Goal: Find specific page/section: Find specific page/section

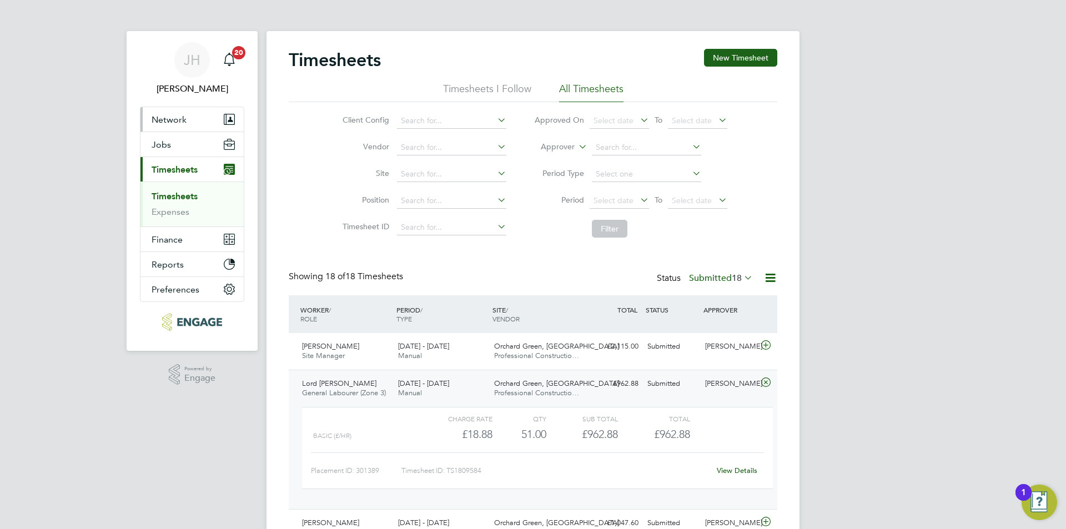
click at [177, 128] on button "Network" at bounding box center [192, 119] width 103 height 24
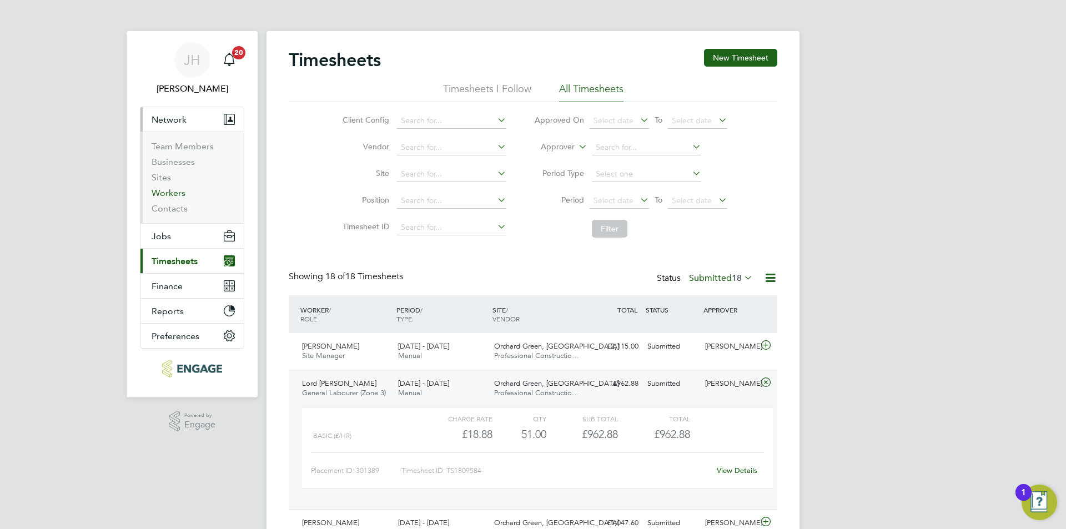
click at [173, 189] on link "Workers" at bounding box center [169, 193] width 34 height 11
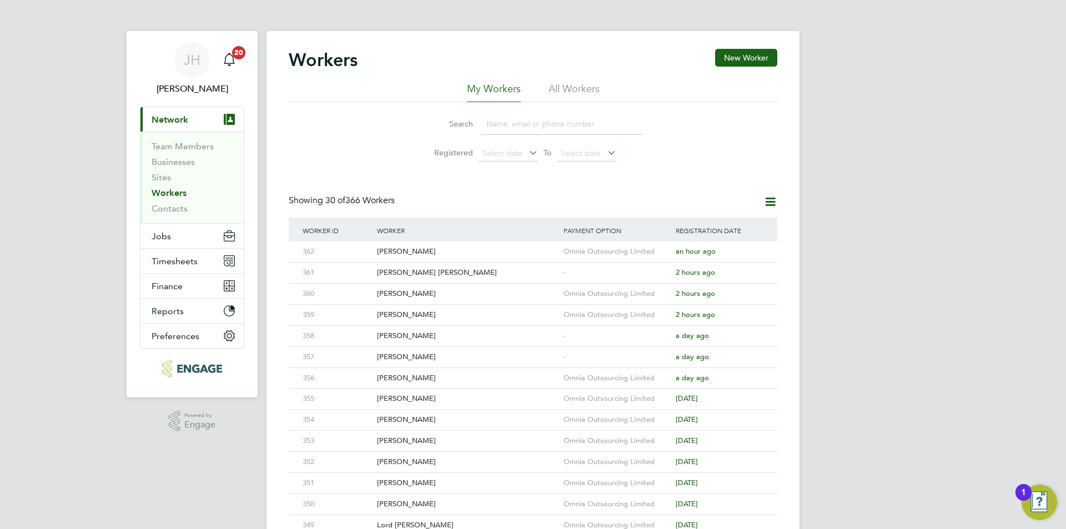
click at [538, 126] on input at bounding box center [562, 124] width 162 height 22
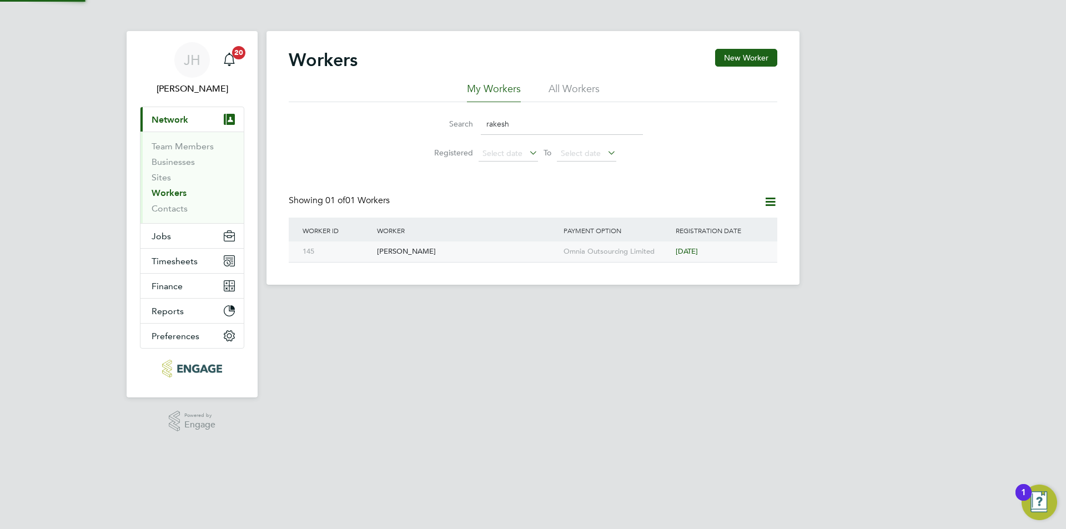
type input "rakesh"
click at [603, 248] on div "Omnia Outsourcing Limited" at bounding box center [617, 252] width 112 height 21
click at [186, 253] on button "Timesheets" at bounding box center [192, 261] width 103 height 24
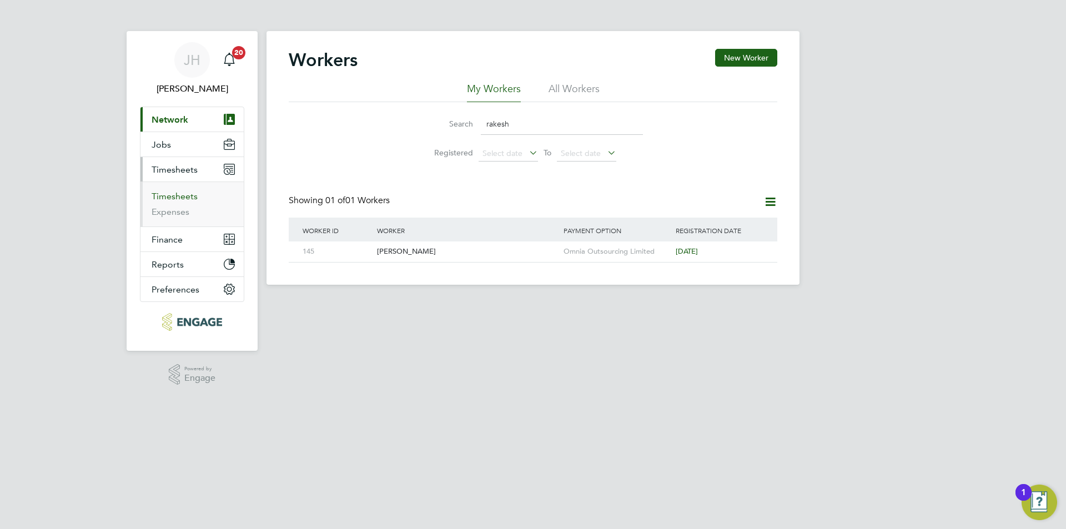
click at [185, 201] on link "Timesheets" at bounding box center [175, 196] width 46 height 11
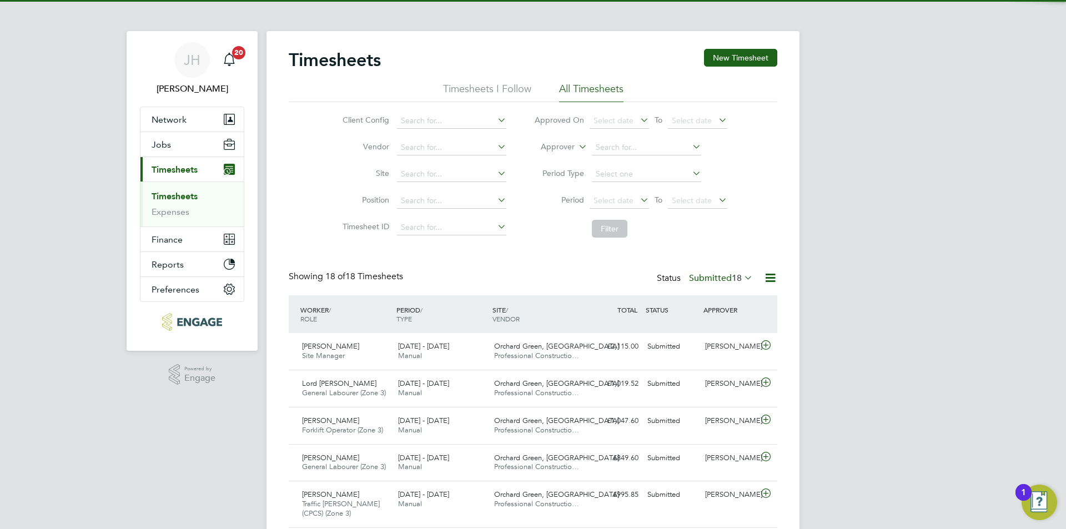
scroll to position [28, 97]
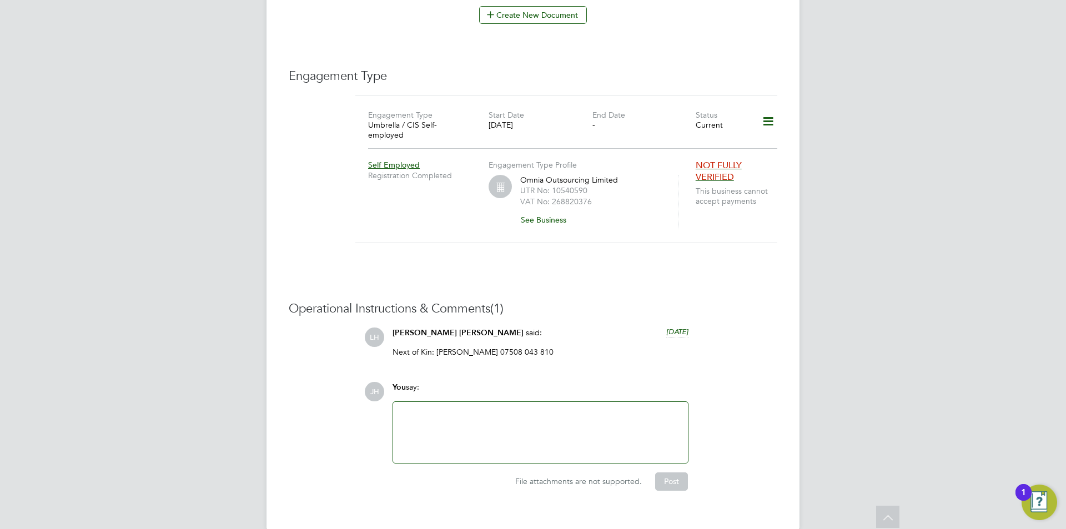
scroll to position [268, 0]
